Goal: Check status: Check status

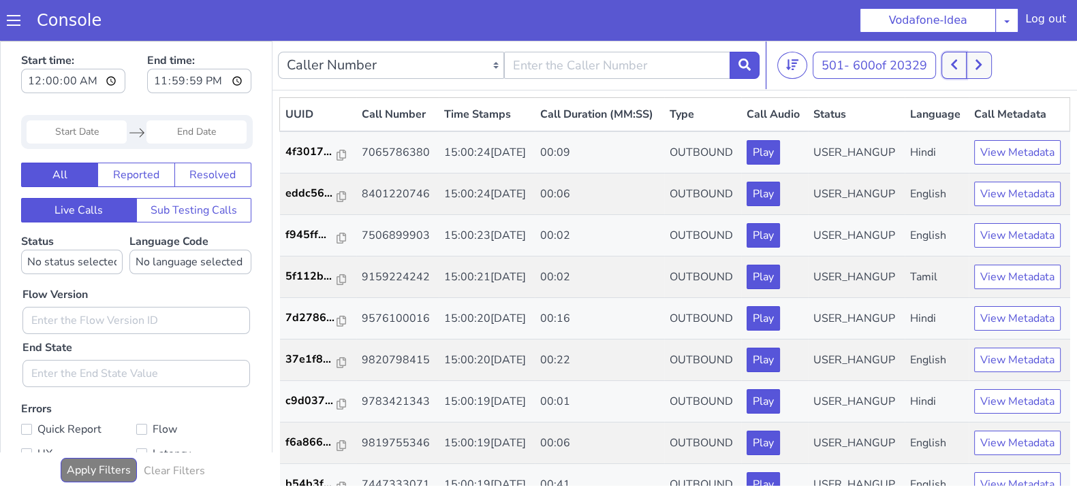
click at [946, 67] on button at bounding box center [953, 65] width 25 height 27
click at [978, 61] on icon at bounding box center [978, 65] width 6 height 10
click at [953, 63] on icon at bounding box center [953, 65] width 7 height 12
click at [955, 59] on icon at bounding box center [953, 65] width 7 height 12
click at [957, 63] on icon at bounding box center [953, 65] width 7 height 12
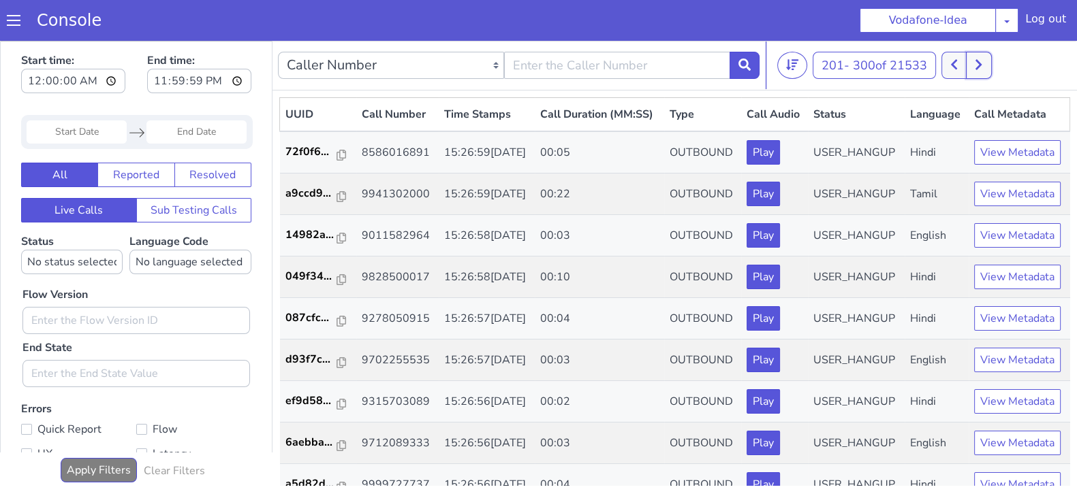
click at [983, 73] on button at bounding box center [978, 65] width 25 height 27
click at [988, 76] on button at bounding box center [978, 65] width 25 height 27
